Goal: Obtain resource: Obtain resource

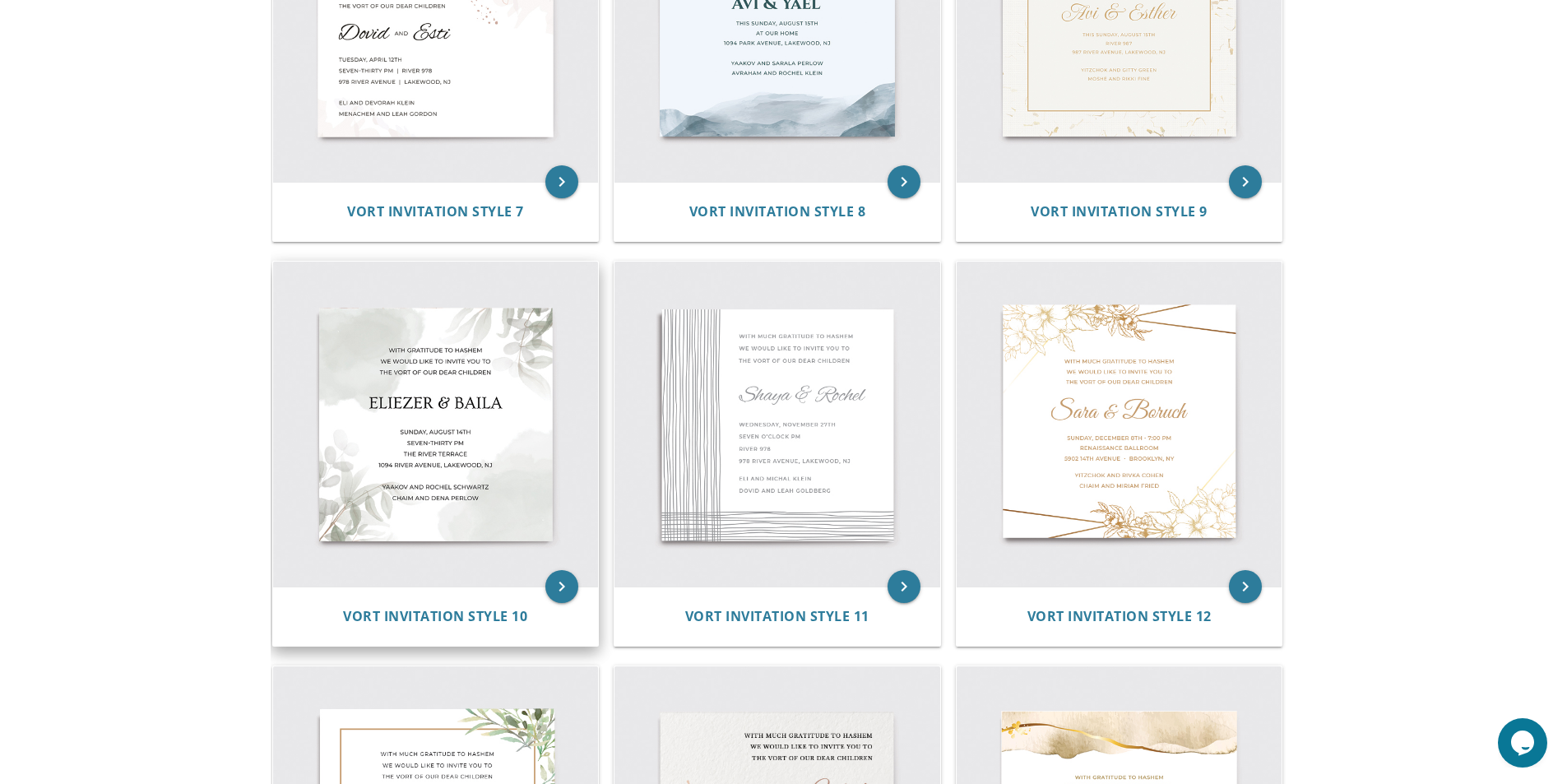
scroll to position [1101, 0]
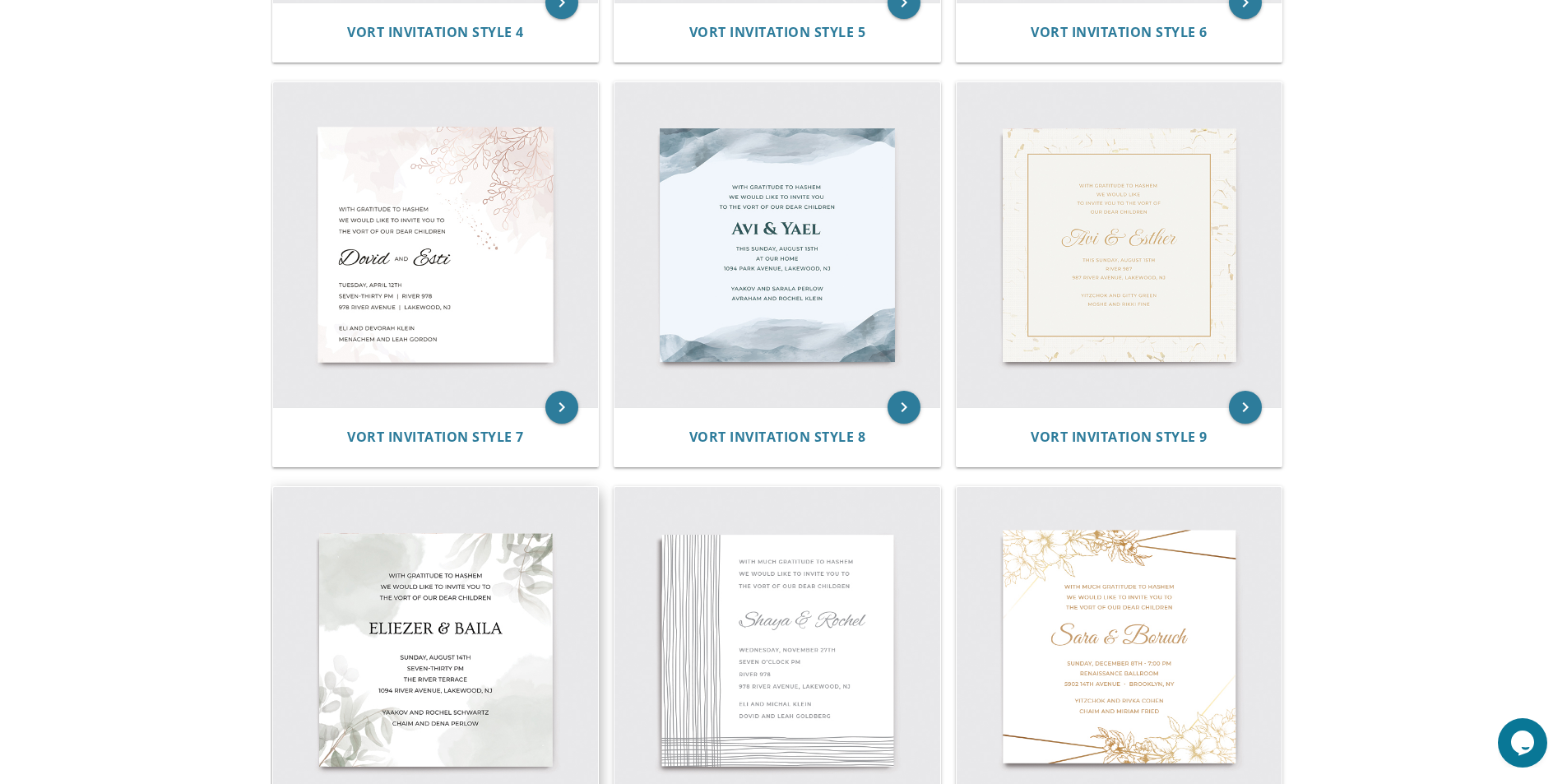
click at [529, 671] on img at bounding box center [436, 649] width 326 height 326
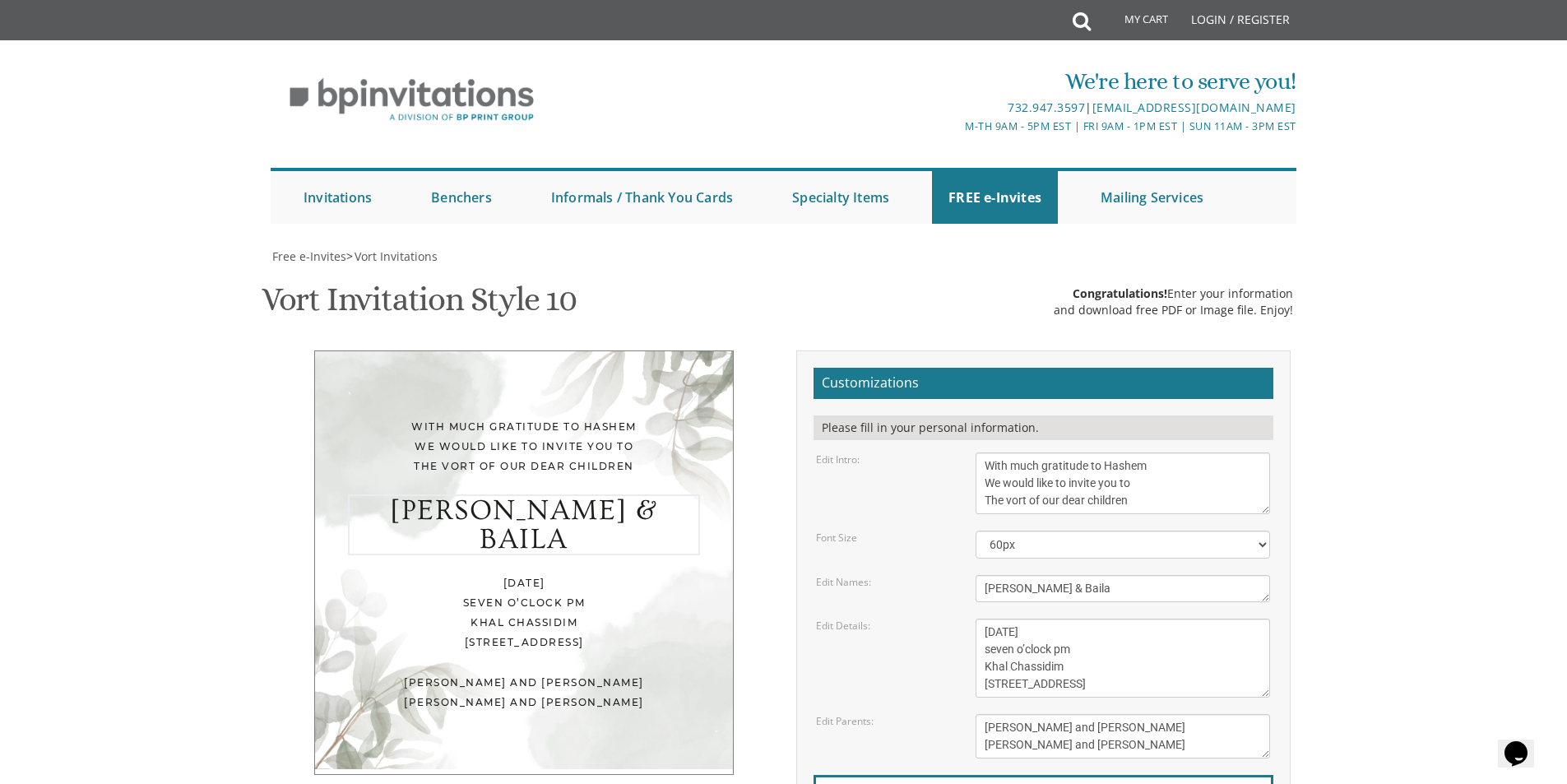
drag, startPoint x: 1081, startPoint y: 584, endPoint x: 521, endPoint y: 479, distance: 569.8
click at [480, 585] on div "With much gratitude to Hashem We would like to invite you to The vort of our de…" at bounding box center [784, 641] width 1039 height 582
click at [986, 468] on textarea "With much gratitude to Hashem We would like to invite you to The vort of our de…" at bounding box center [1123, 483] width 295 height 61
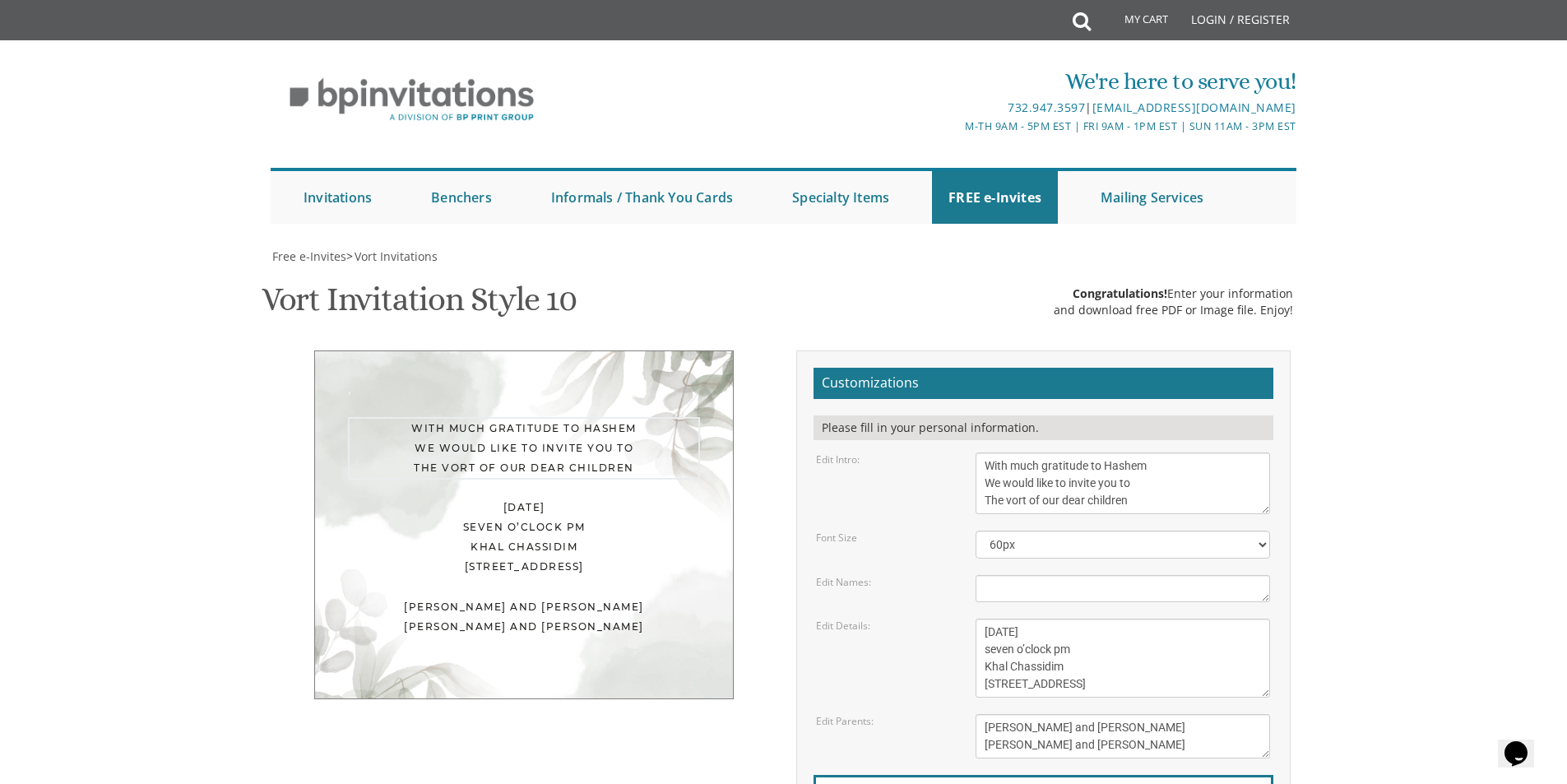
type textarea "With much gratitude to Hashem We would like to invite you to The vort of our de…"
click at [1044, 596] on textarea "Eliezer & Baila" at bounding box center [1123, 589] width 295 height 27
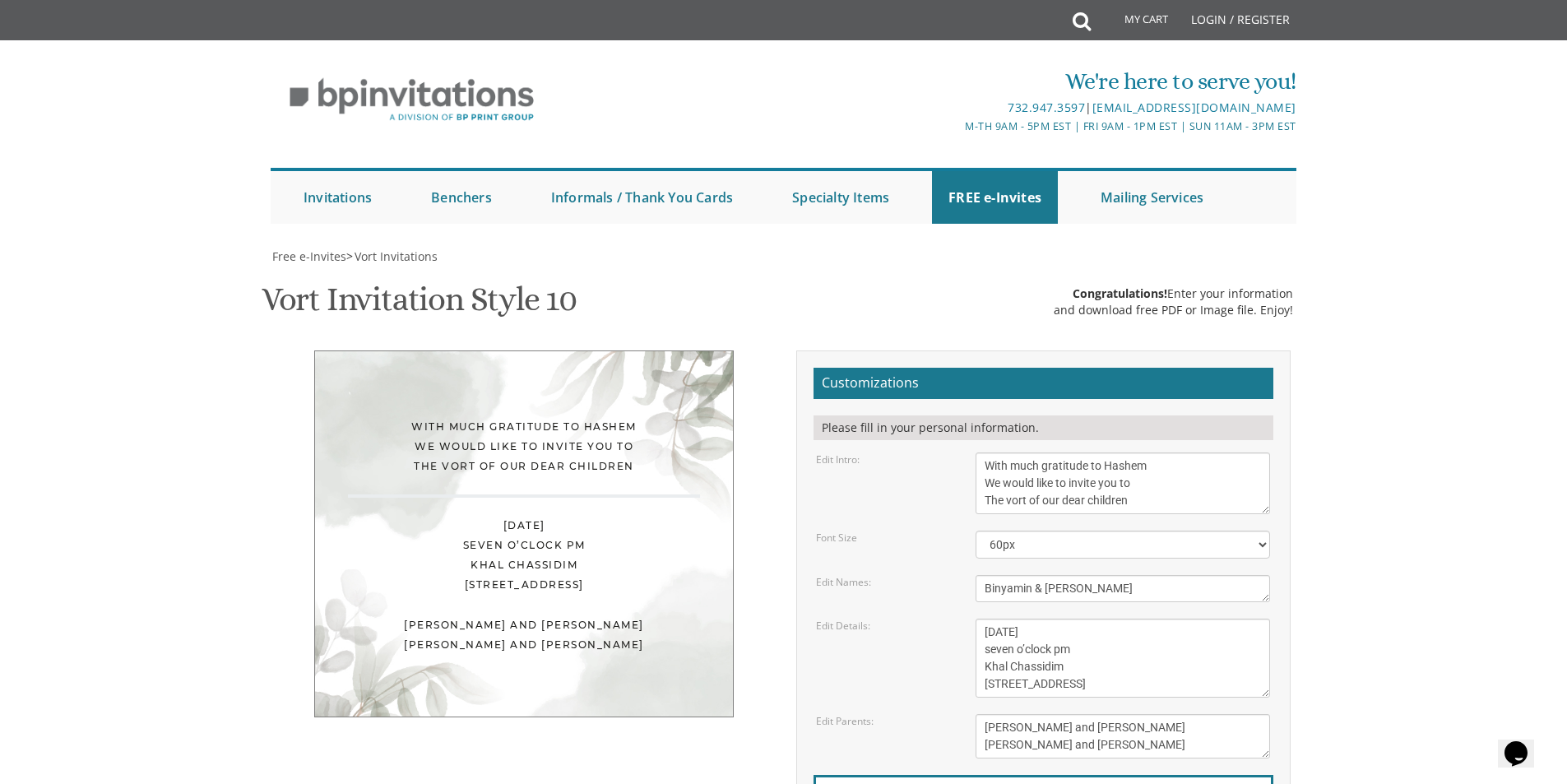
type textarea "Binyamin & Leora"
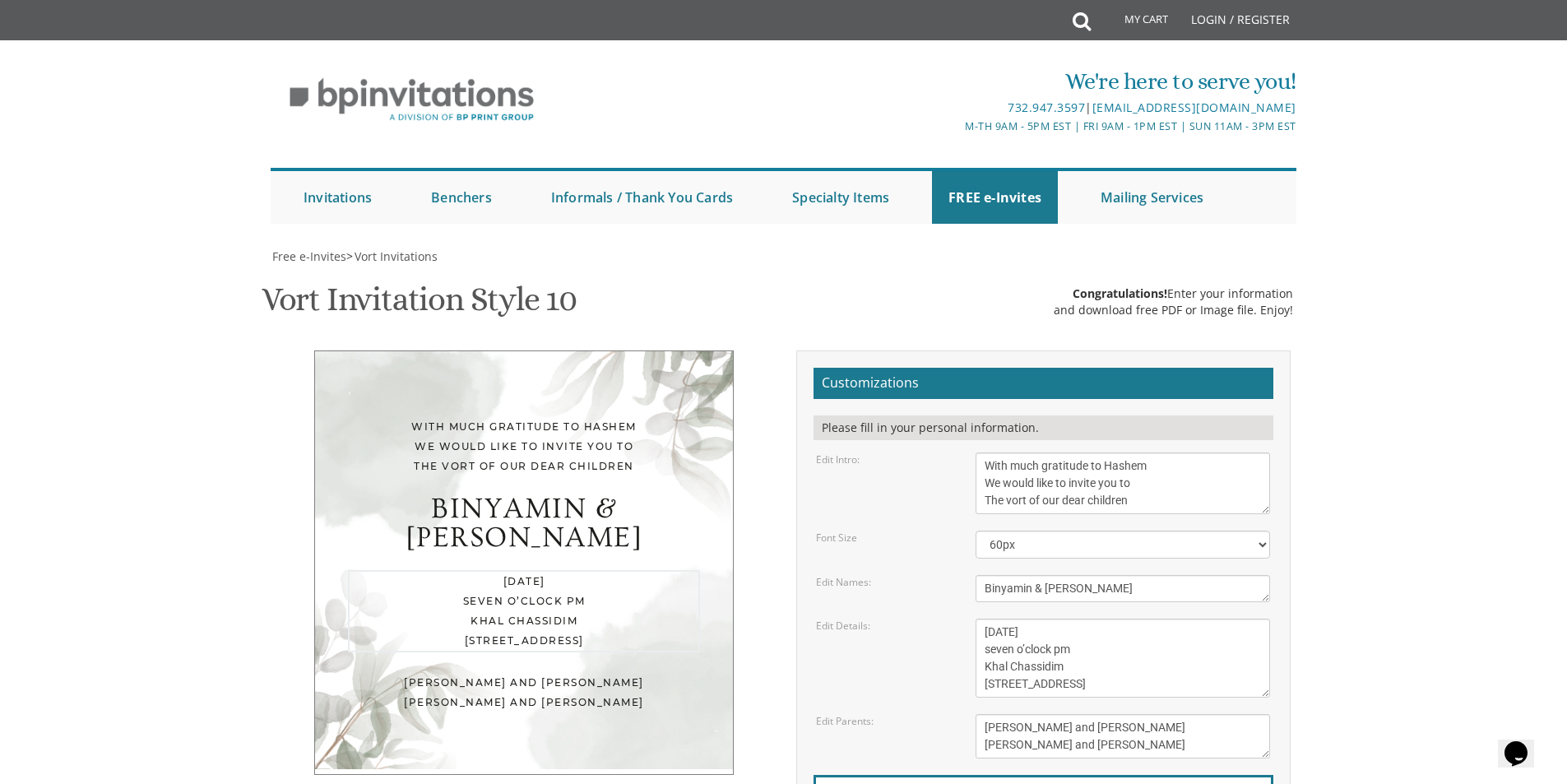
drag, startPoint x: 1138, startPoint y: 638, endPoint x: 916, endPoint y: 641, distance: 222.0
click at [964, 611] on form "Customizations Please fill in your personal information. Edit Intro: With much …" at bounding box center [1043, 635] width 460 height 536
drag, startPoint x: 1078, startPoint y: 655, endPoint x: 967, endPoint y: 656, distance: 111.0
click at [967, 656] on div "Wednesday, November 27th seven o’clock pm Khal Chassidim 1401 Cedar Row, Lakewo…" at bounding box center [1123, 657] width 319 height 79
drag, startPoint x: 1056, startPoint y: 666, endPoint x: 939, endPoint y: 666, distance: 117.0
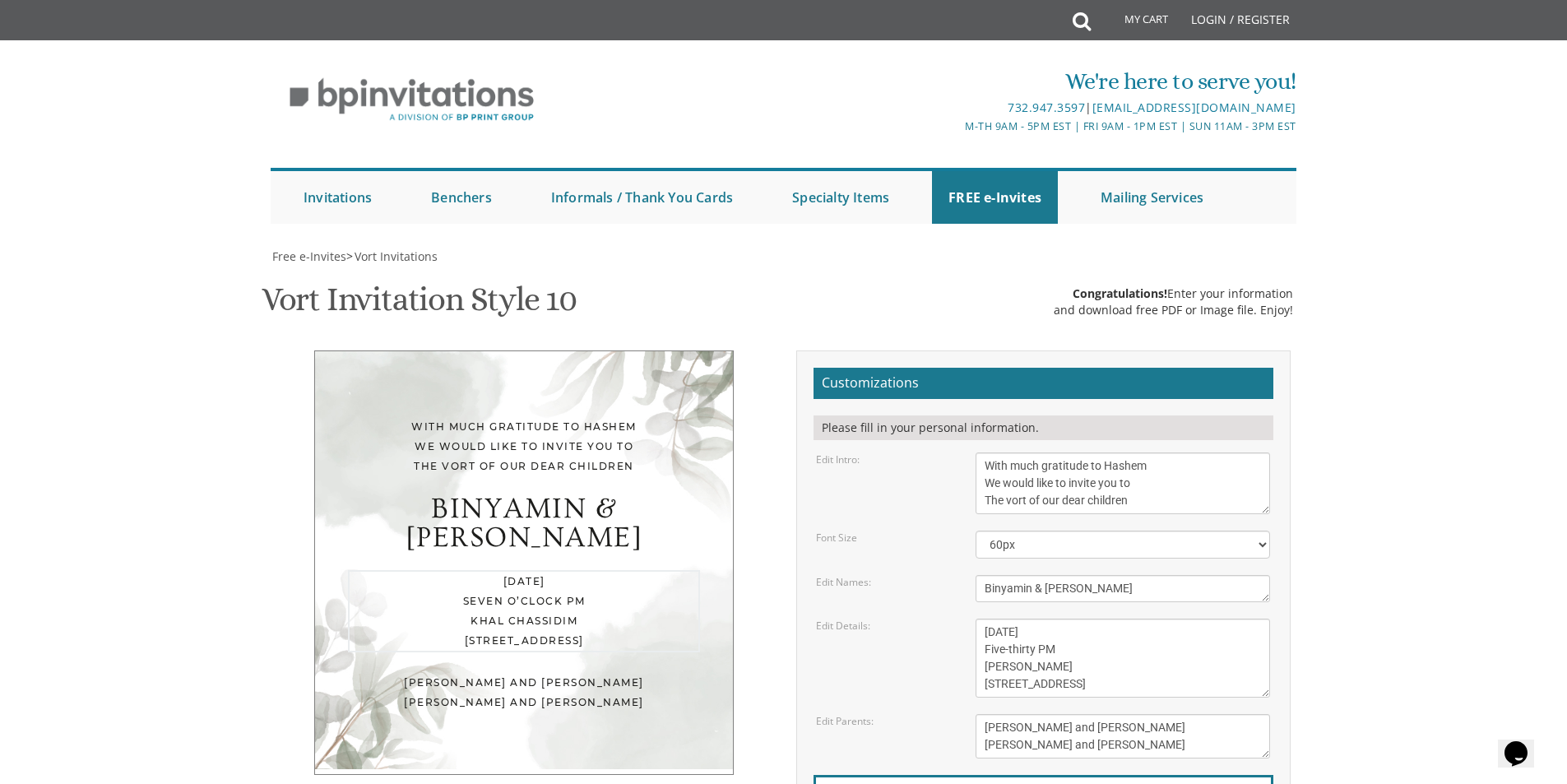
click at [939, 666] on div "Edit Details: Wednesday, November 27th seven o’clock pm Khal Chassidim 1401 Ced…" at bounding box center [1042, 657] width 479 height 79
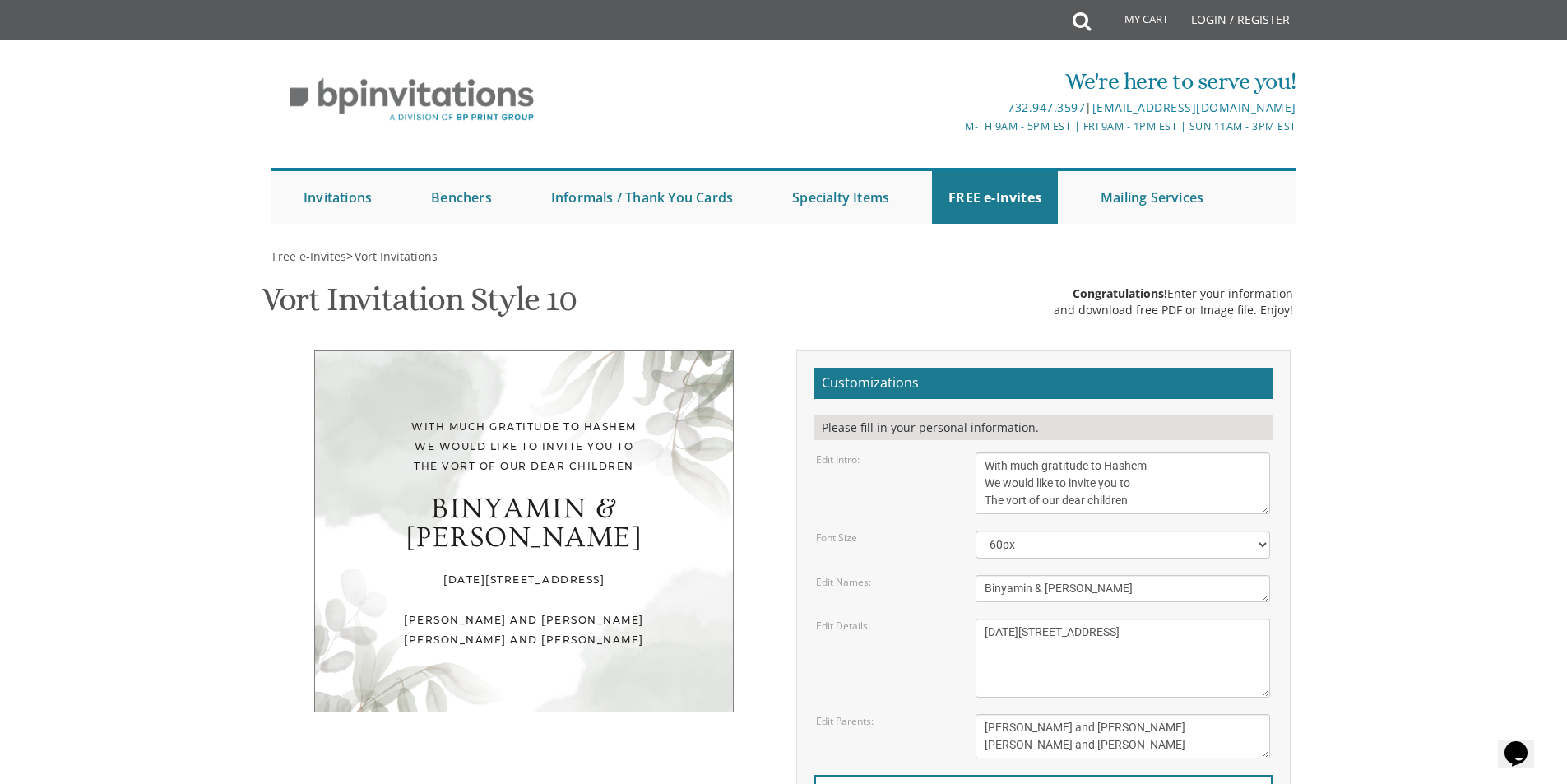
click at [970, 675] on div "Wednesday, November 27th seven o’clock pm Khal Chassidim 1401 Cedar Row, Lakewo…" at bounding box center [1123, 657] width 319 height 79
click at [986, 666] on textarea "Wednesday, November 27th seven o’clock pm Khal Chassidim 1401 Cedar Row, Lakewo…" at bounding box center [1123, 657] width 295 height 79
drag, startPoint x: 1113, startPoint y: 659, endPoint x: 983, endPoint y: 683, distance: 132.2
click at [983, 683] on textarea "Wednesday, November 27th seven o’clock pm Khal Chassidim 1401 Cedar Row, Lakewo…" at bounding box center [1123, 657] width 295 height 79
type textarea "Sunday, August 31st Five-thirty PM 984 Country Club Drive, Teaneck, NJ"
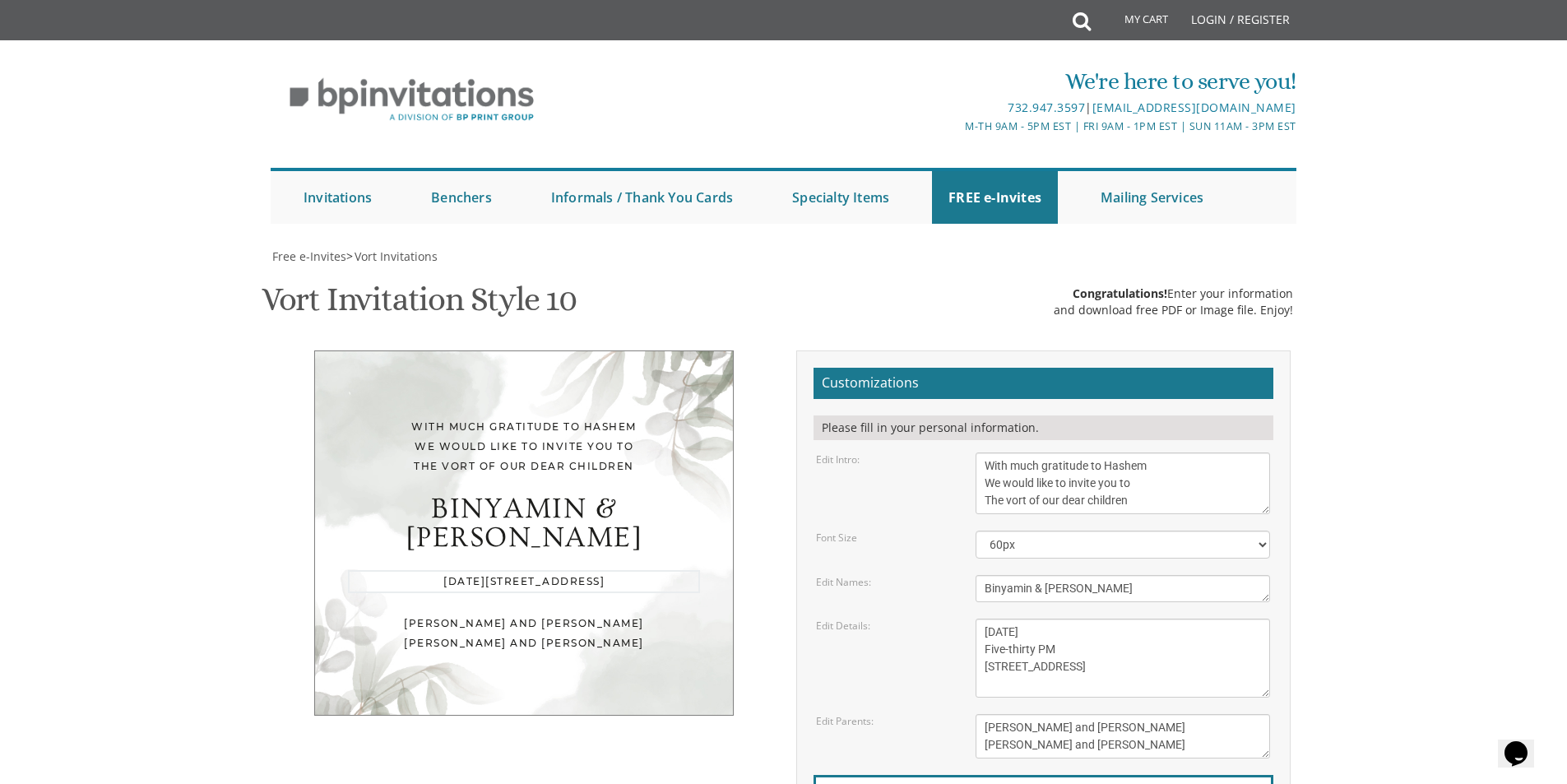
click at [986, 477] on textarea "With much gratitude to Hashem We would like to invite you to The vort of our de…" at bounding box center [1123, 483] width 295 height 61
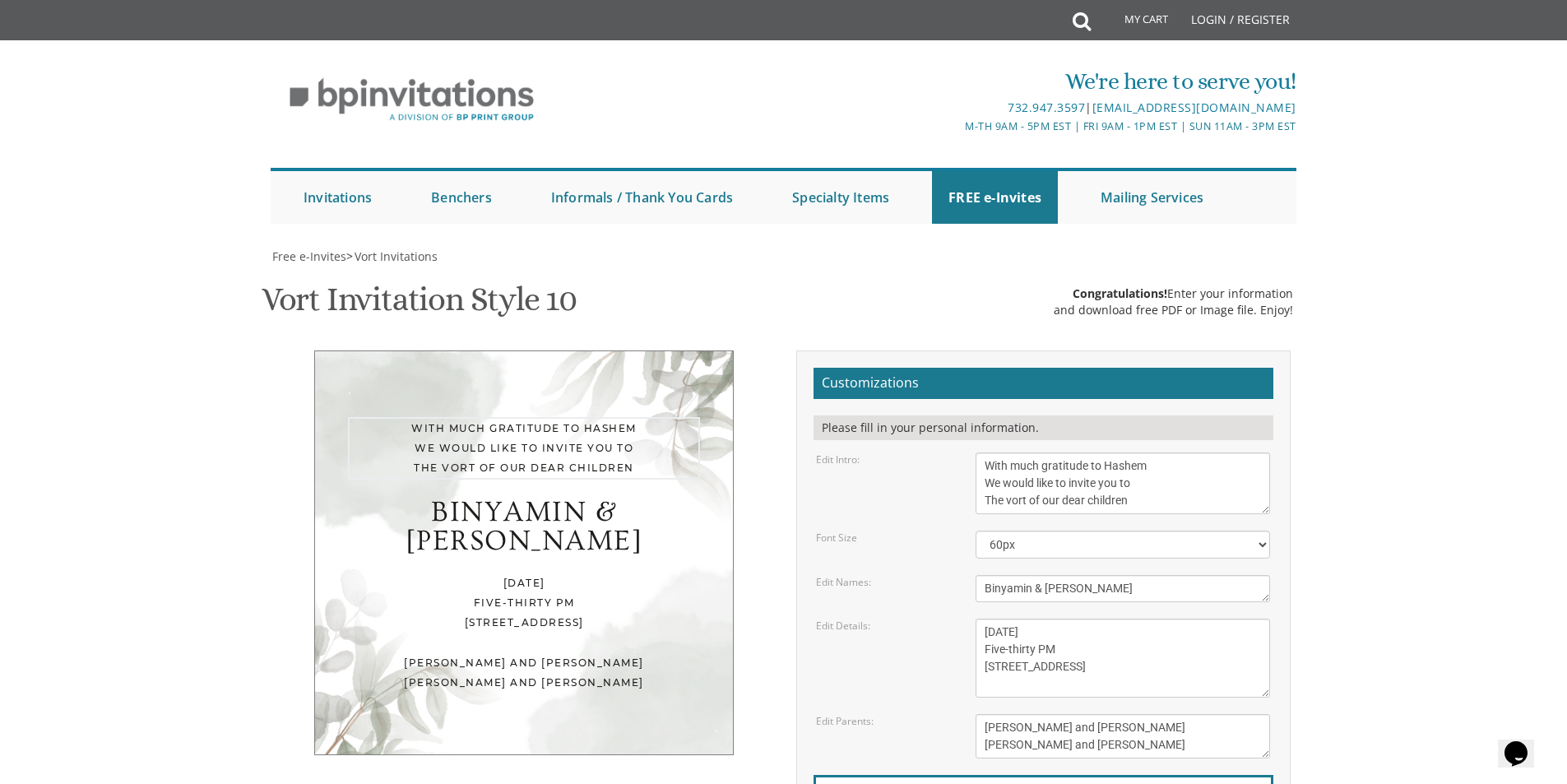
type textarea "With much gratitude to Hashem We would like to invite you to The vort of our de…"
click at [876, 506] on div "Edit Intro: With much gratitude to Hashem We would like to invite you to The vo…" at bounding box center [1042, 483] width 479 height 61
drag, startPoint x: 1122, startPoint y: 566, endPoint x: 839, endPoint y: 558, distance: 283.1
click at [839, 713] on div "Edit Parents: Yaakov and Miriam Berger Yechiel and Brocha Cohen" at bounding box center [1042, 735] width 479 height 44
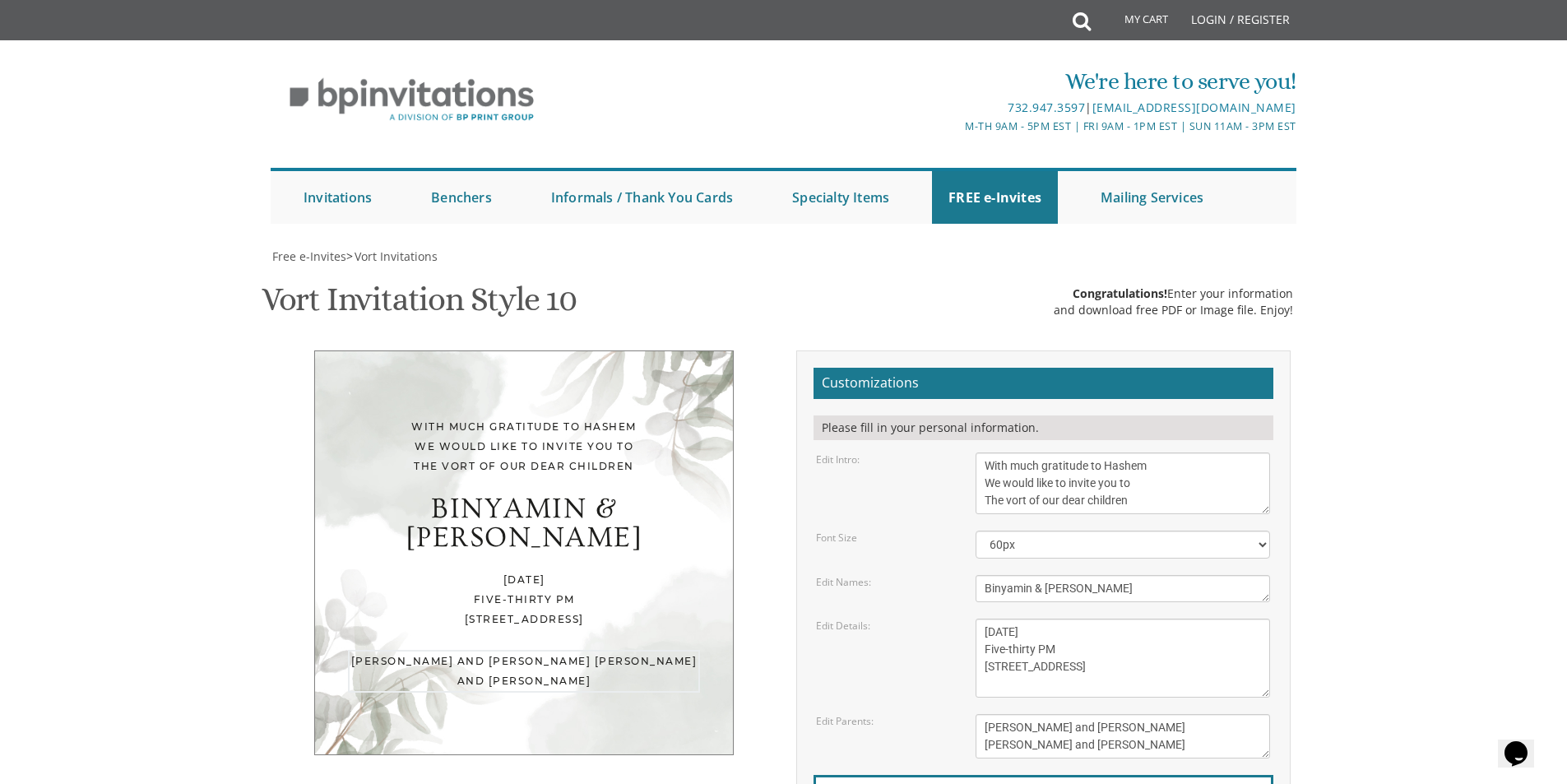
drag, startPoint x: 1140, startPoint y: 581, endPoint x: 872, endPoint y: 592, distance: 268.2
click at [872, 713] on div "Edit Parents: Yaakov and Miriam Berger Yechiel and Brocha Cohen" at bounding box center [1042, 735] width 479 height 44
type textarea "Yaakov and Liba Kadar Mark and Rachelle Zomick"
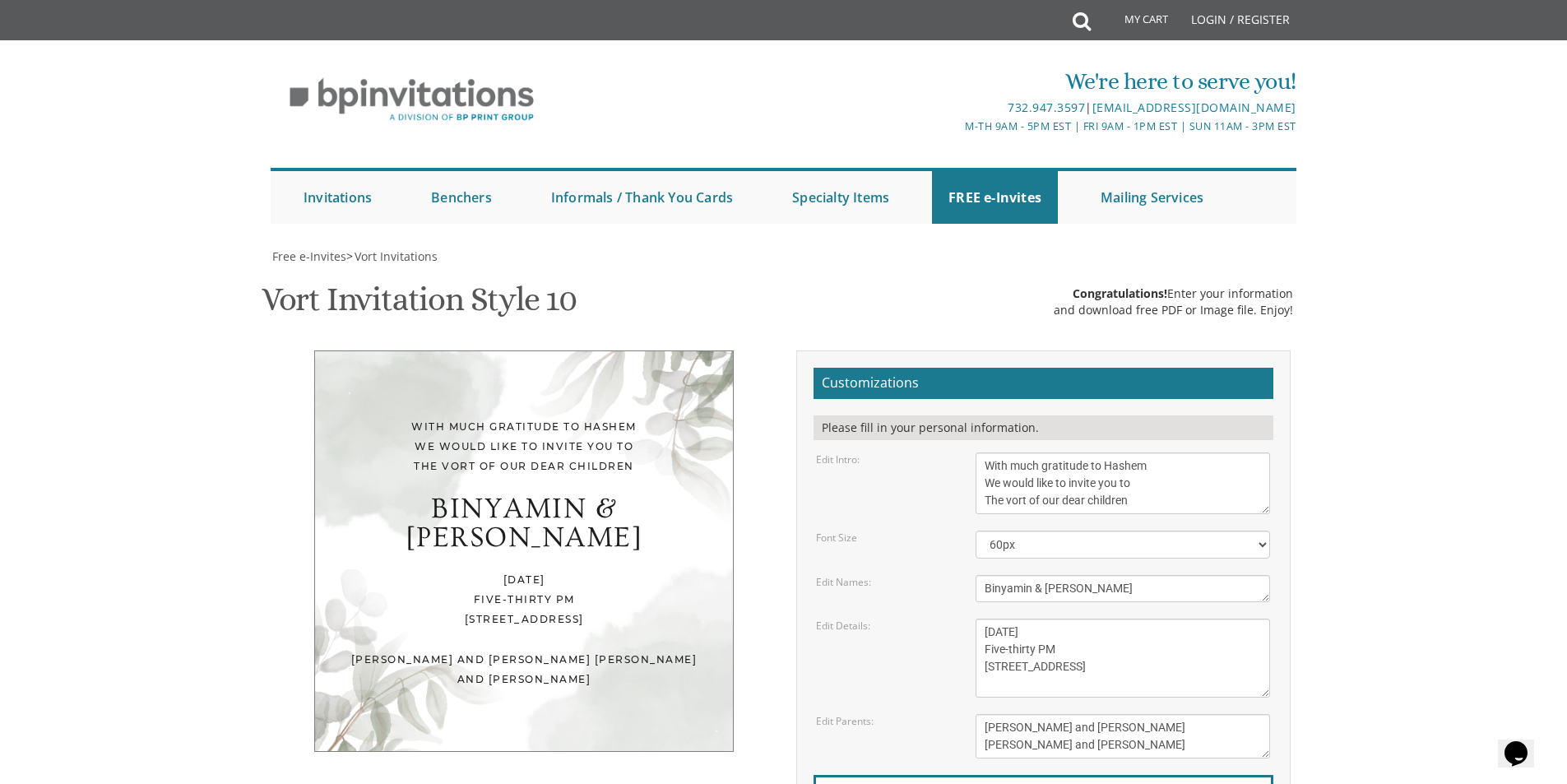
type input "yakadar23@gmail.com"
